Goal: Transaction & Acquisition: Purchase product/service

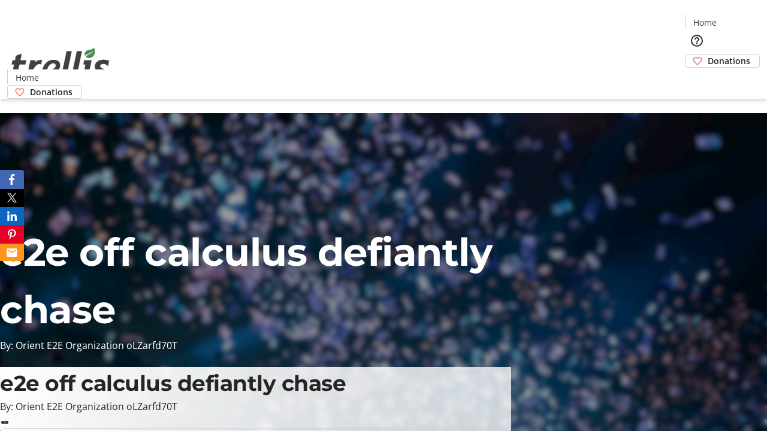
click at [707, 55] on span "Donations" at bounding box center [728, 61] width 43 height 13
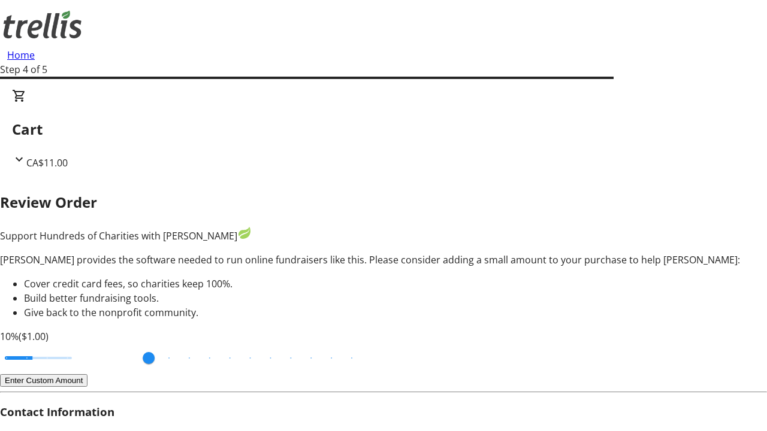
type input "3"
click at [81, 345] on input "Cover fees percentage" at bounding box center [38, 358] width 92 height 26
